Goal: Information Seeking & Learning: Get advice/opinions

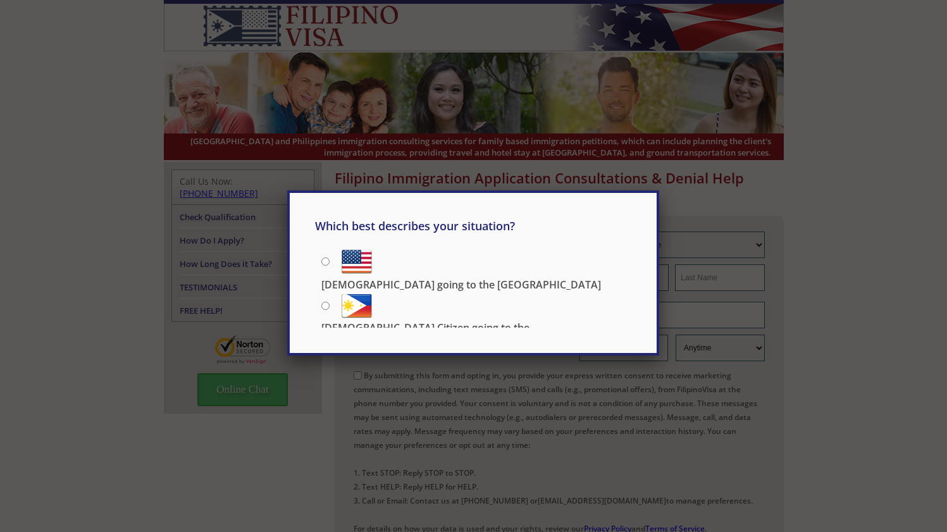
click at [392, 321] on p "[DEMOGRAPHIC_DATA] Citizen going to the [DEMOGRAPHIC_DATA]" at bounding box center [476, 335] width 310 height 28
click at [329, 302] on input "[DEMOGRAPHIC_DATA] Citizen going to the [DEMOGRAPHIC_DATA]" at bounding box center [325, 306] width 8 height 8
radio input "true"
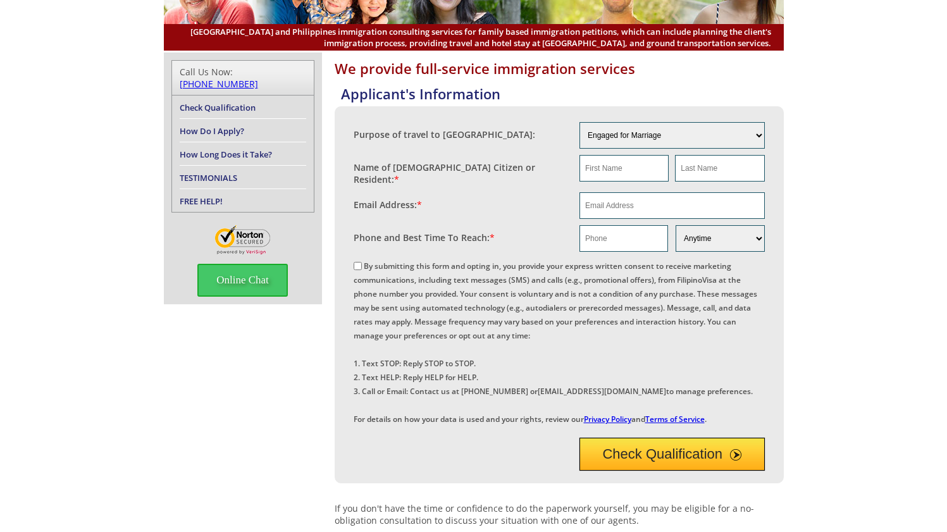
scroll to position [110, 0]
click at [234, 171] on link "TESTIMONIALS" at bounding box center [209, 176] width 58 height 11
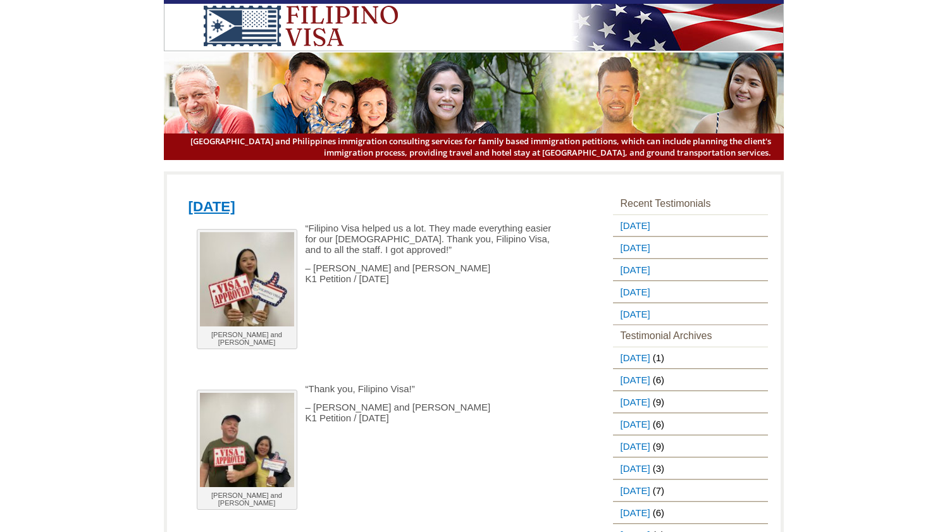
click at [238, 259] on img at bounding box center [247, 279] width 94 height 94
click at [238, 426] on img at bounding box center [247, 440] width 94 height 94
